Goal: Information Seeking & Learning: Learn about a topic

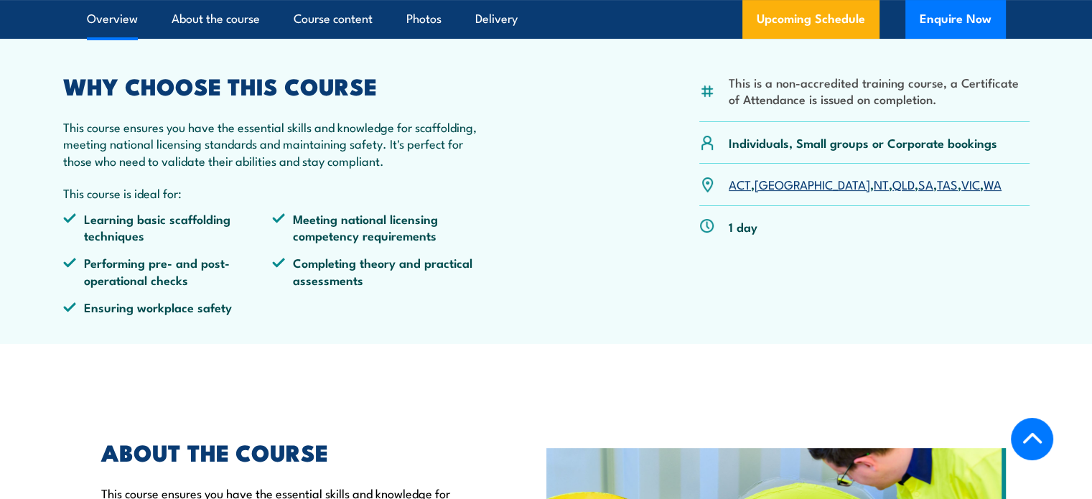
scroll to position [359, 0]
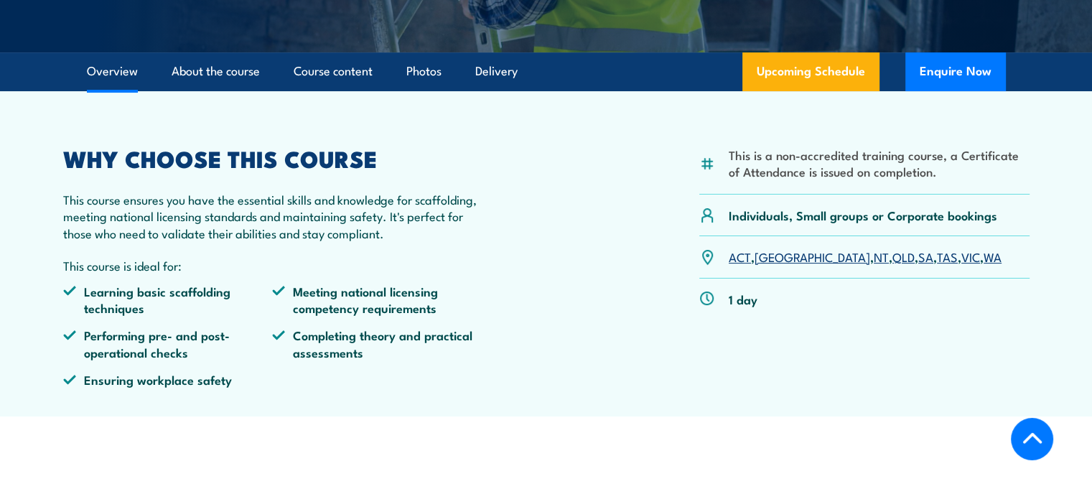
click at [984, 265] on link "WA" at bounding box center [993, 256] width 18 height 17
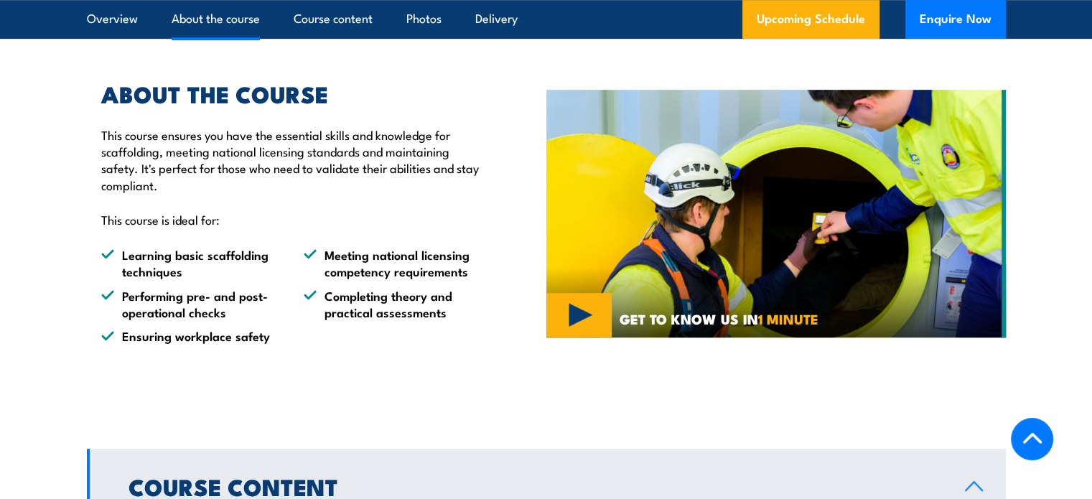
scroll to position [1220, 0]
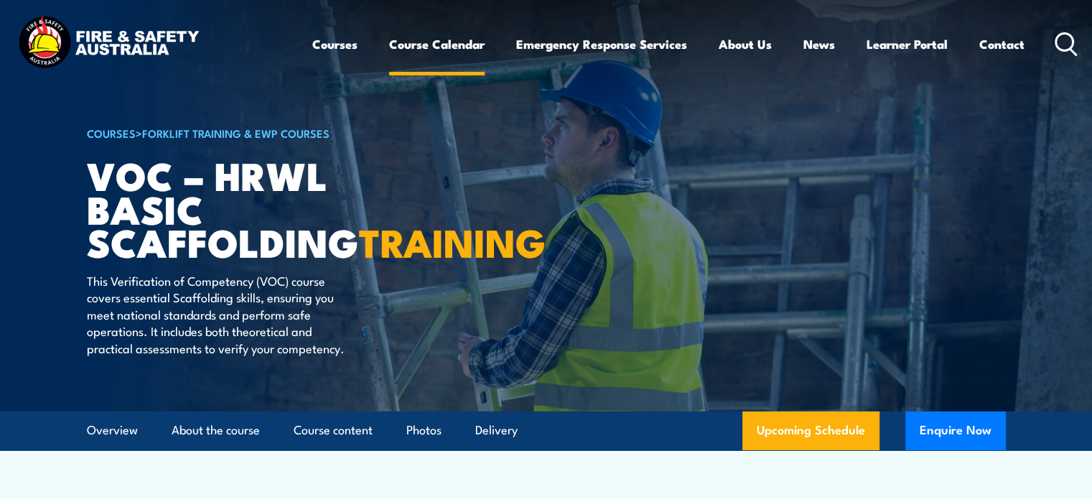
click at [414, 48] on link "Course Calendar" at bounding box center [436, 44] width 95 height 38
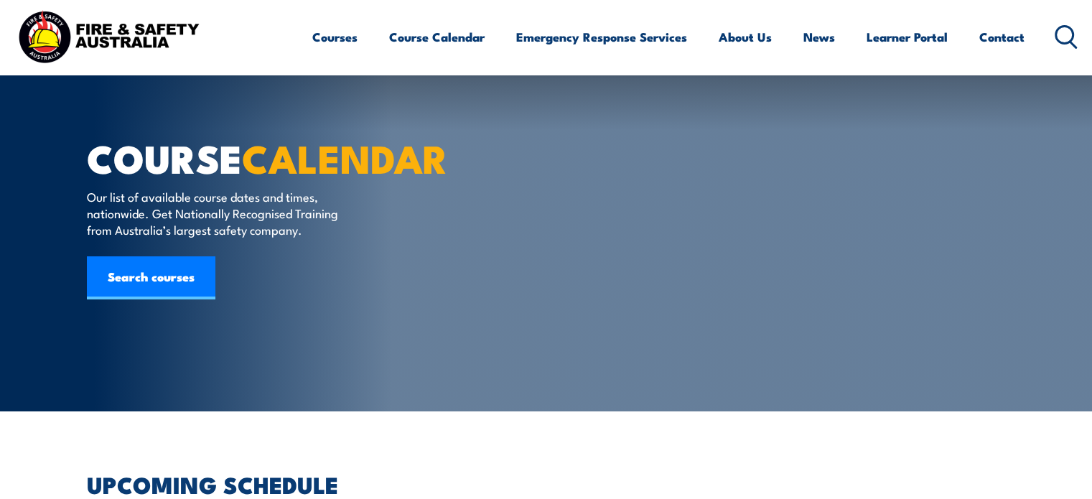
scroll to position [359, 0]
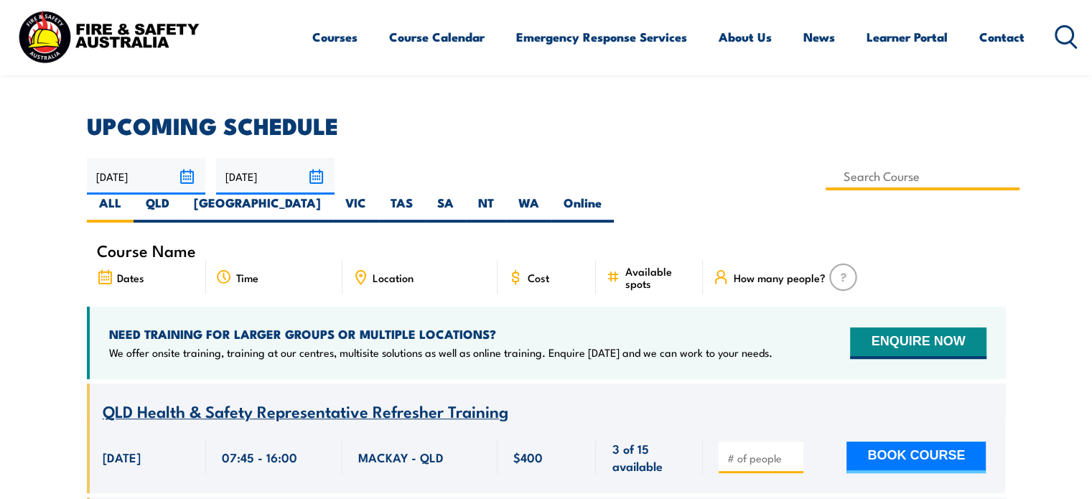
click at [826, 182] on input at bounding box center [923, 176] width 195 height 28
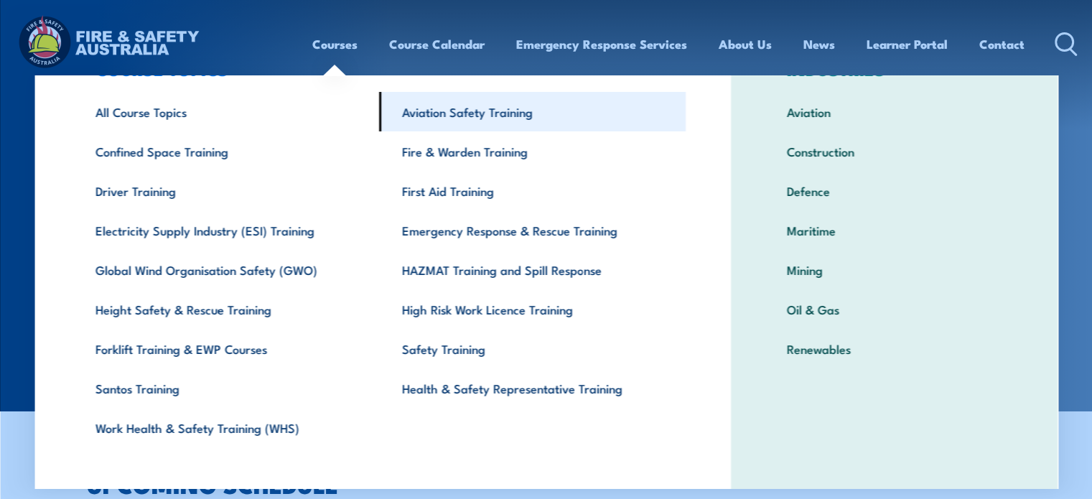
scroll to position [75, 0]
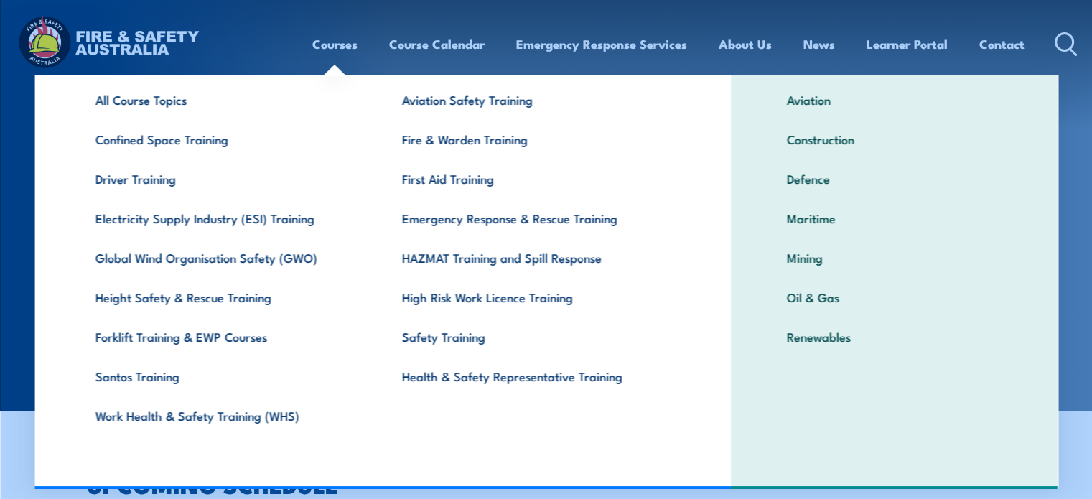
type input "worki"
click at [1083, 42] on header "Courses Course Calendar Emergency Response Services Services Overview Emergency…" at bounding box center [546, 44] width 1092 height 88
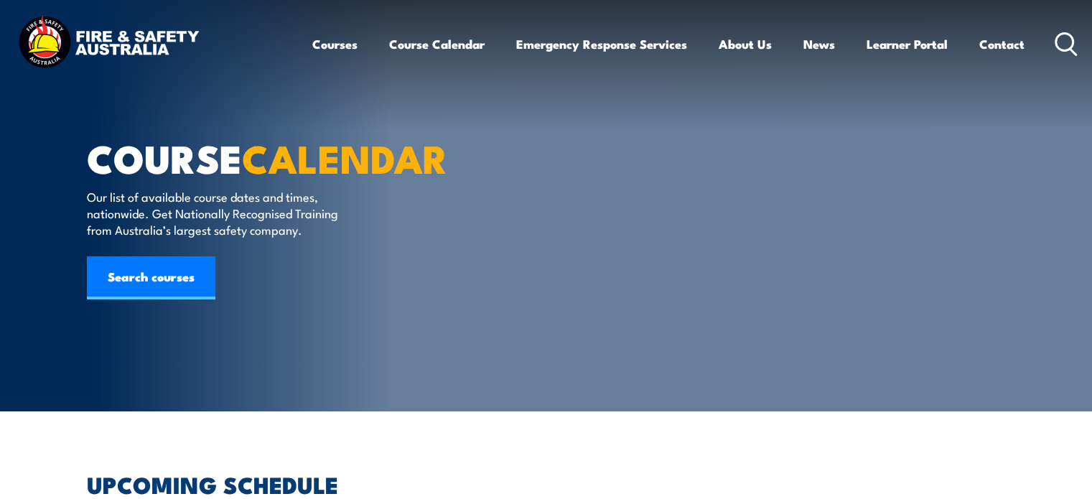
click at [1070, 44] on icon at bounding box center [1066, 44] width 23 height 24
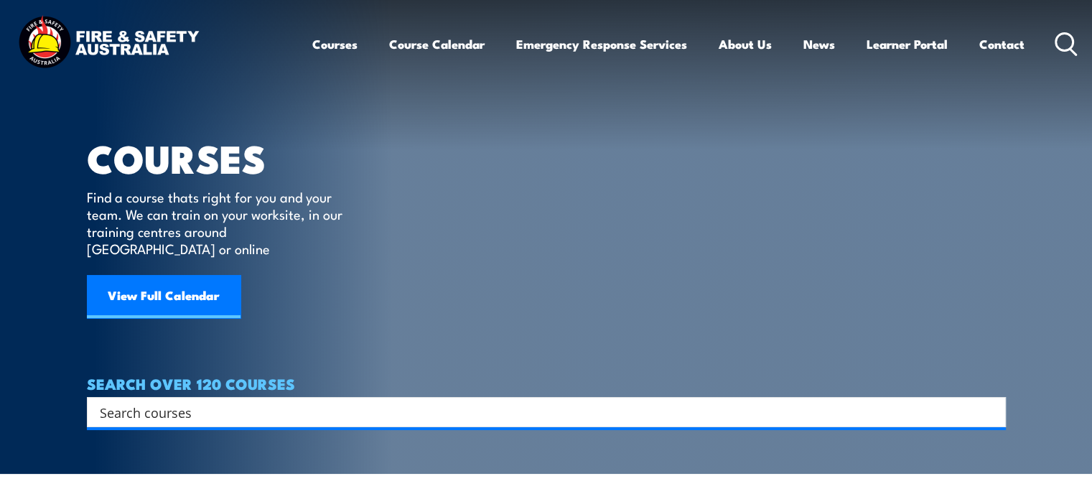
click at [200, 401] on input "Search input" at bounding box center [537, 412] width 874 height 22
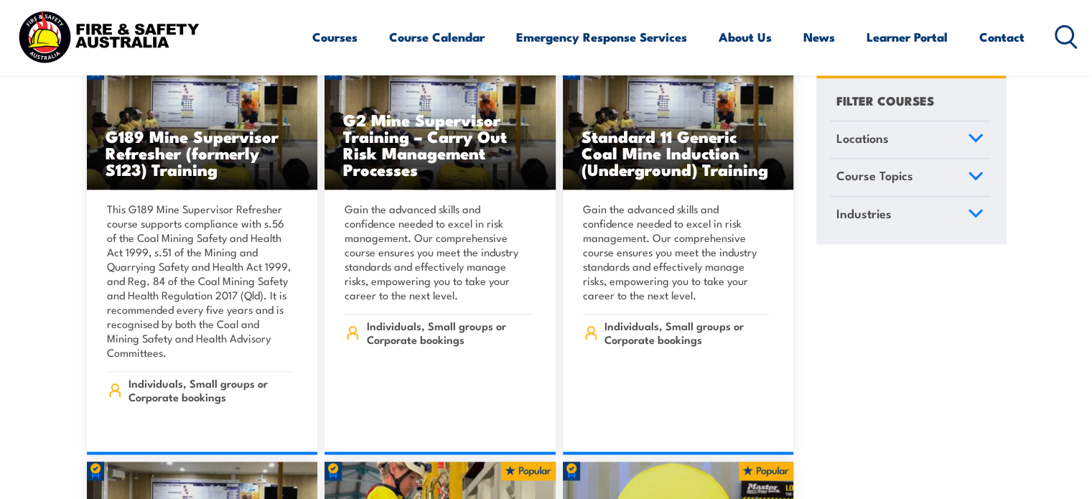
scroll to position [1867, 0]
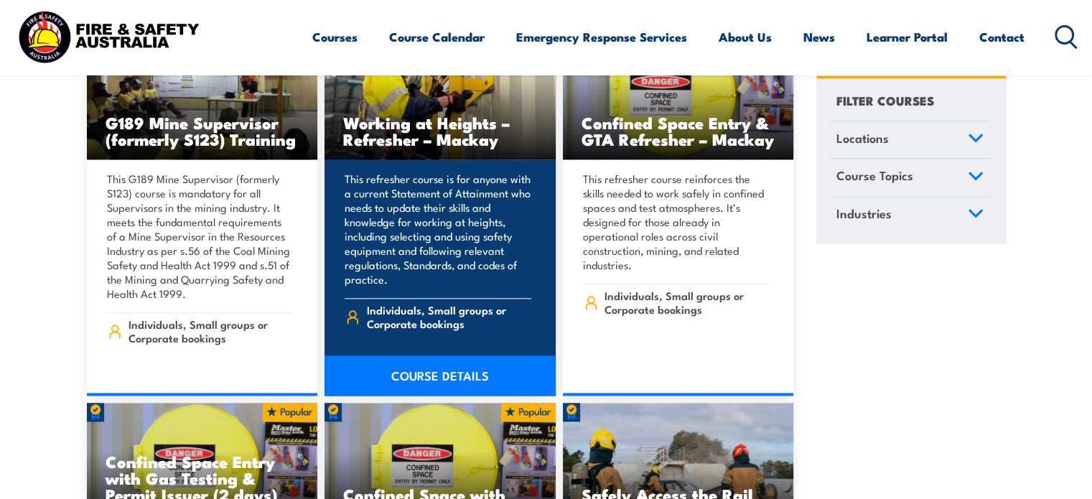
type input "wah"
click at [395, 116] on h3 "Working at Heights – Refresher – Mackay" at bounding box center [440, 130] width 194 height 33
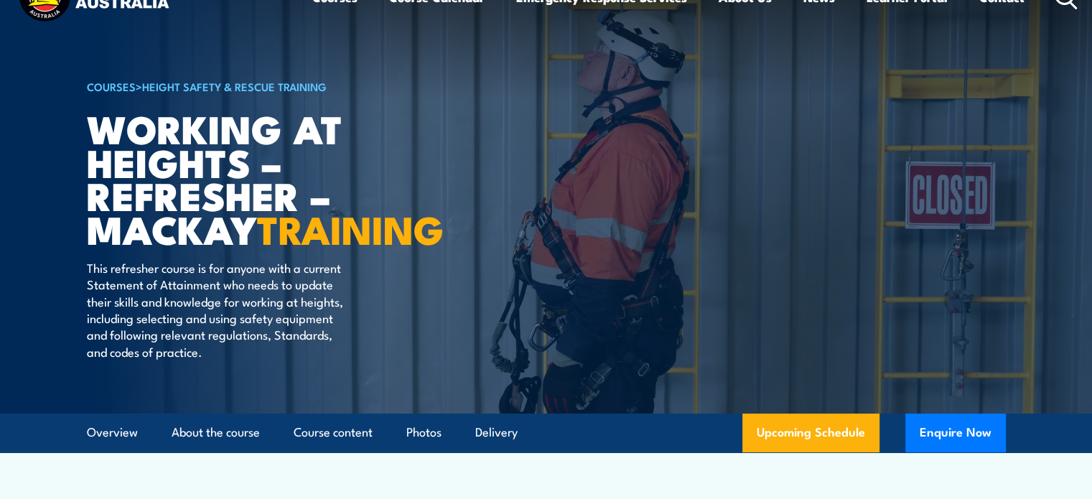
scroll to position [72, 0]
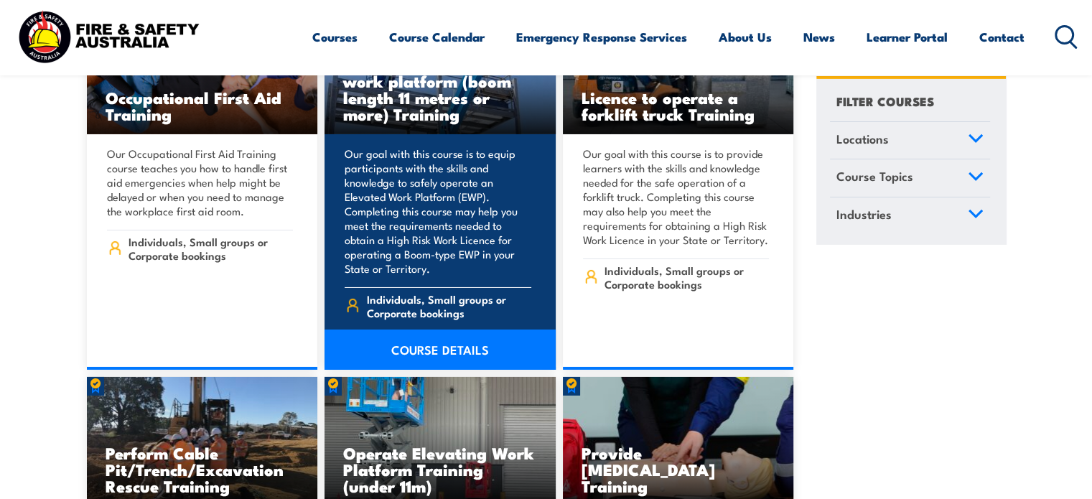
scroll to position [10266, 0]
